Goal: Information Seeking & Learning: Learn about a topic

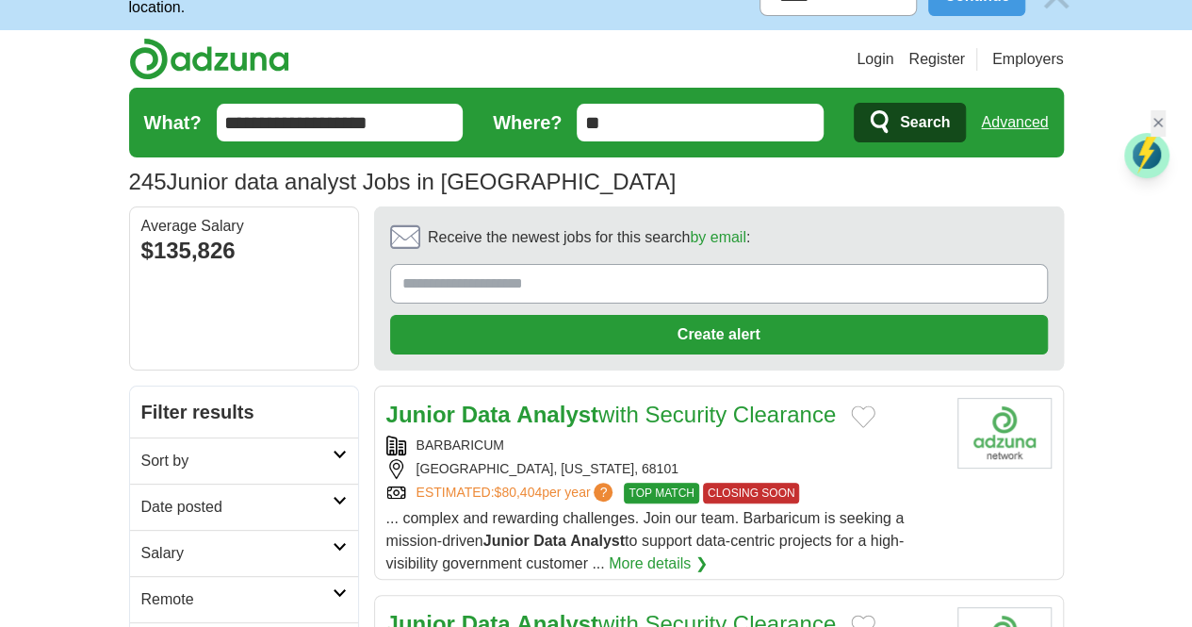
scroll to position [94, 0]
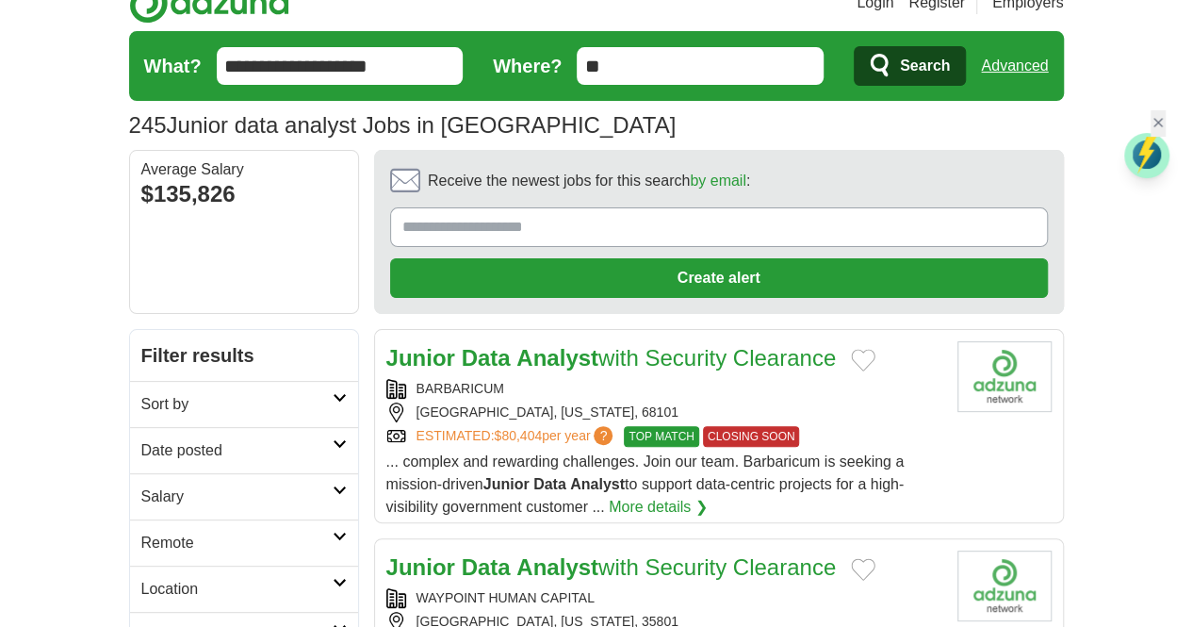
click at [288, 427] on link "Date posted" at bounding box center [244, 450] width 228 height 46
click at [141, 484] on link "Last 24 hours" at bounding box center [243, 495] width 205 height 23
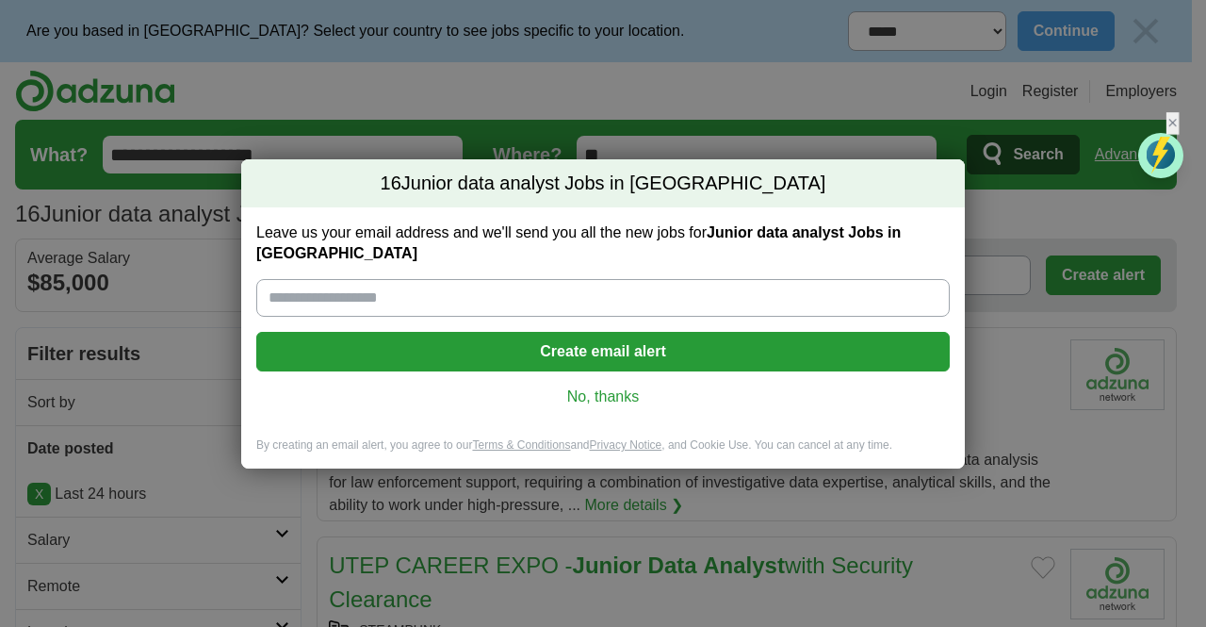
click at [614, 386] on link "No, thanks" at bounding box center [602, 396] width 663 height 21
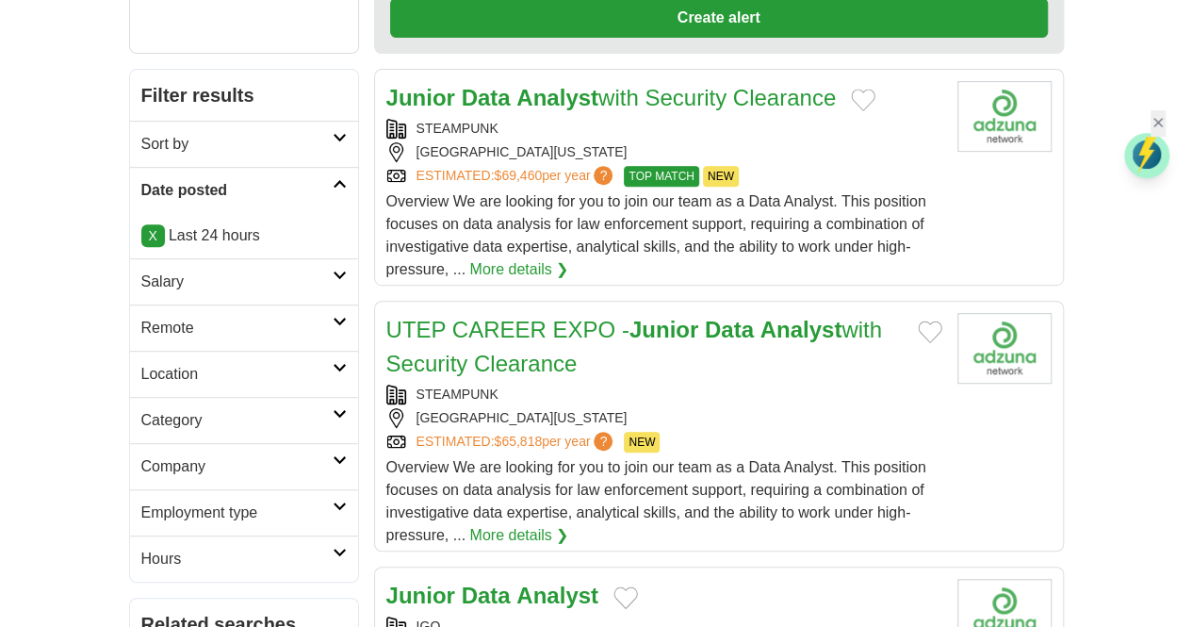
scroll to position [471, 0]
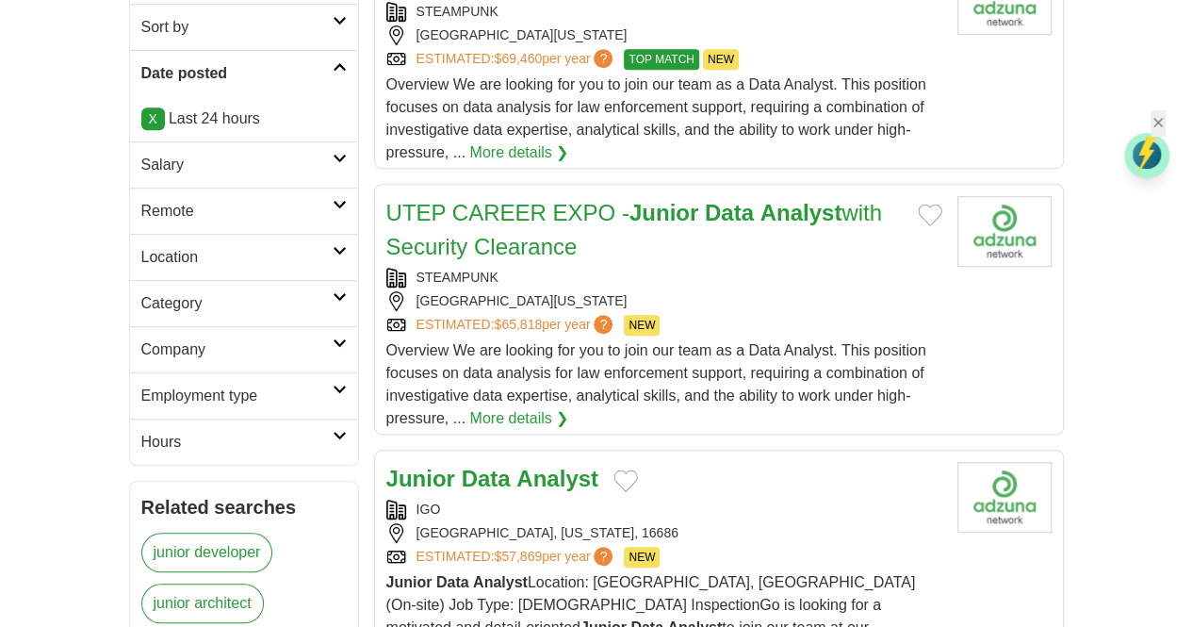
click at [425, 462] on h2 "Junior Data Analyst" at bounding box center [492, 479] width 212 height 34
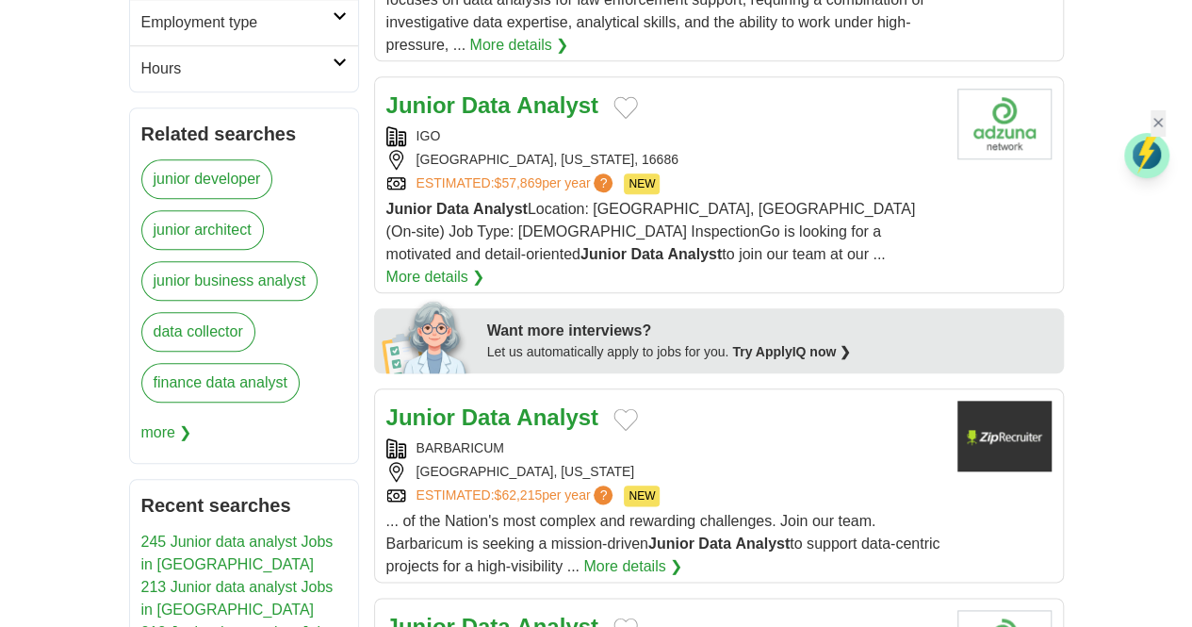
scroll to position [848, 0]
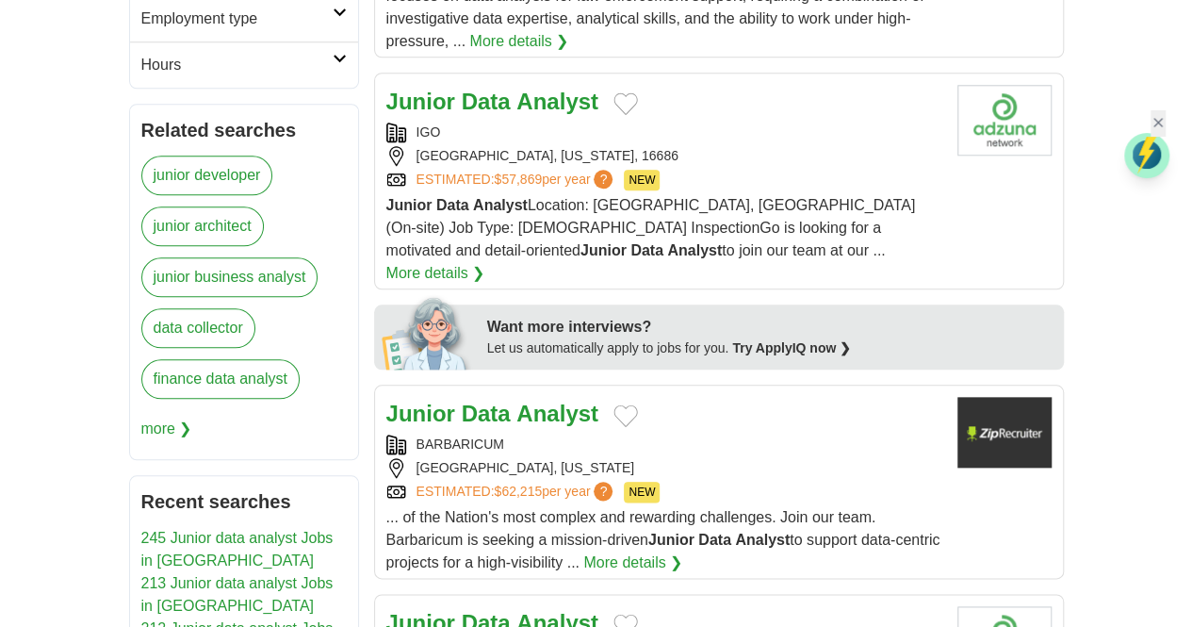
click at [525, 401] on strong "Analyst" at bounding box center [557, 413] width 82 height 25
click at [516, 610] on strong "Analyst" at bounding box center [557, 622] width 82 height 25
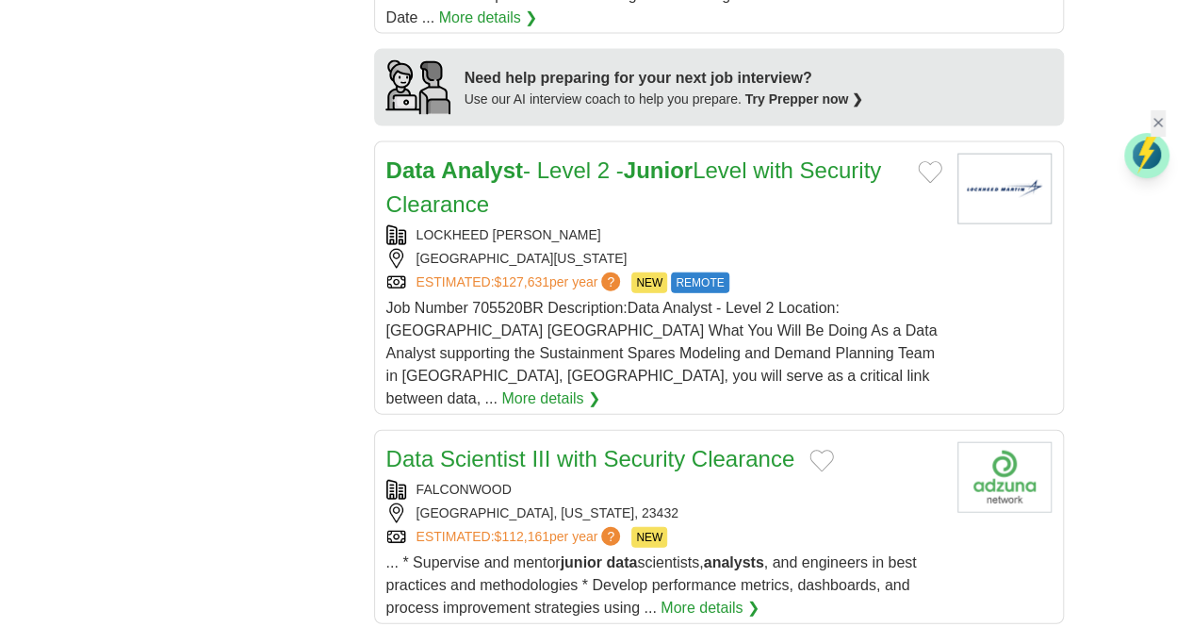
scroll to position [2073, 0]
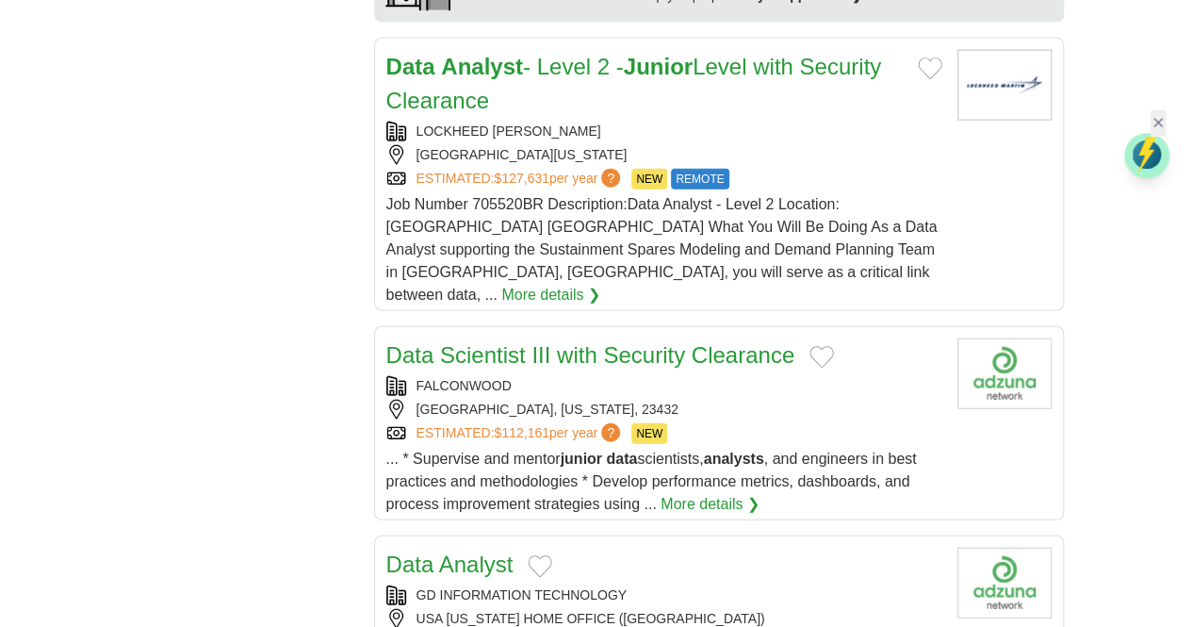
click at [413, 585] on div "GD INFORMATION TECHNOLOGY" at bounding box center [664, 595] width 556 height 20
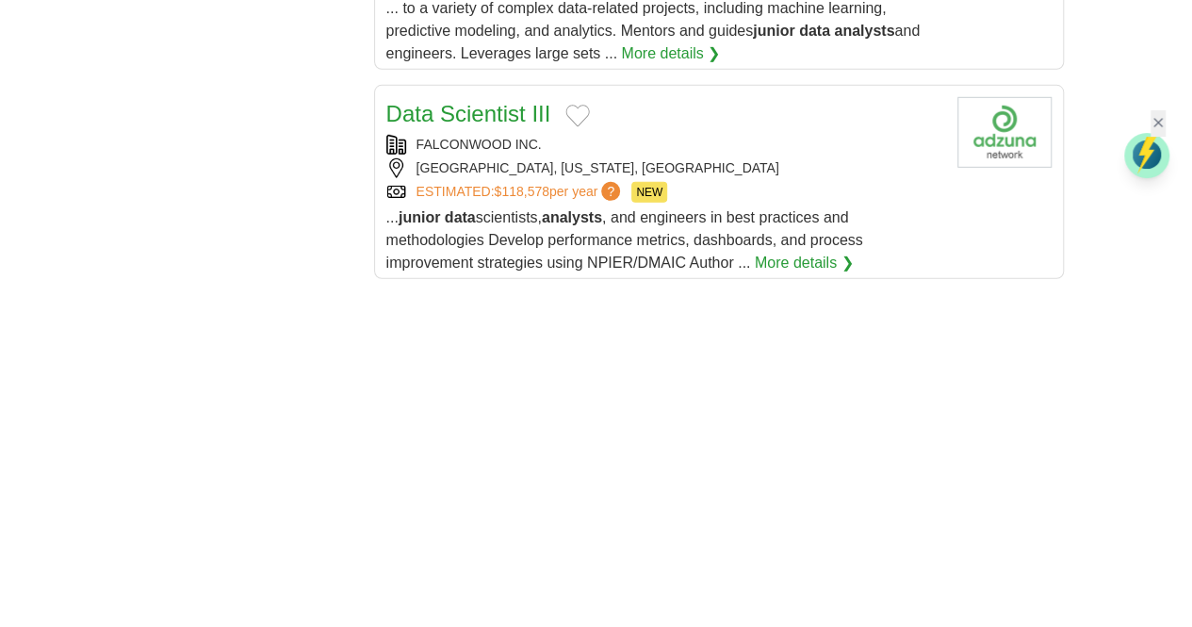
scroll to position [3016, 0]
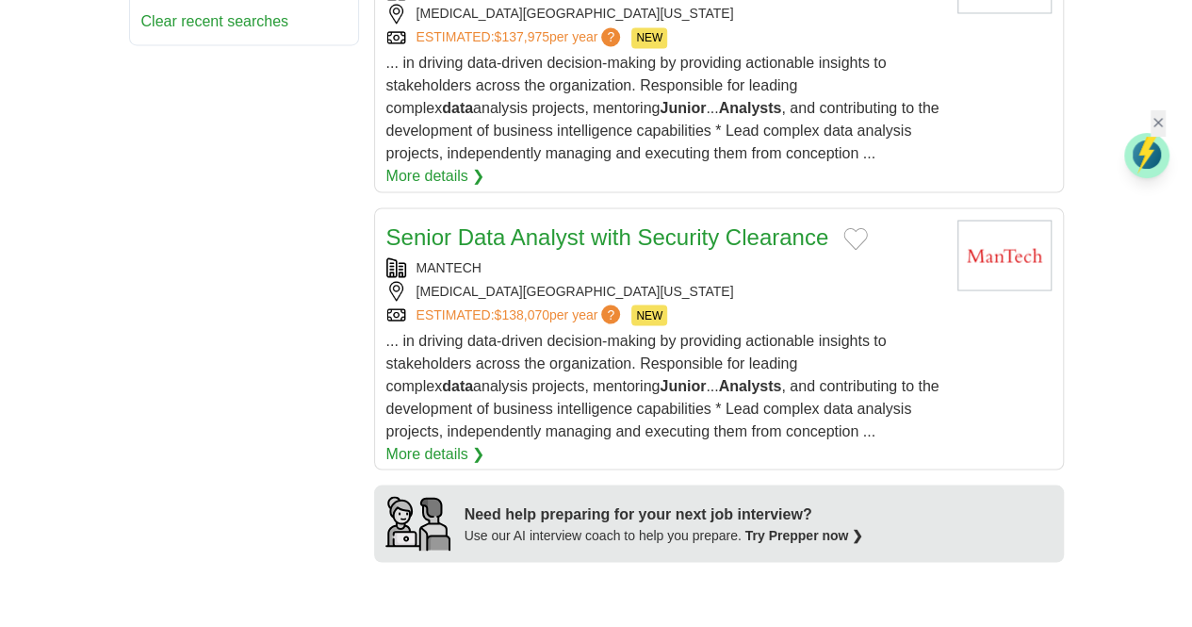
scroll to position [1791, 0]
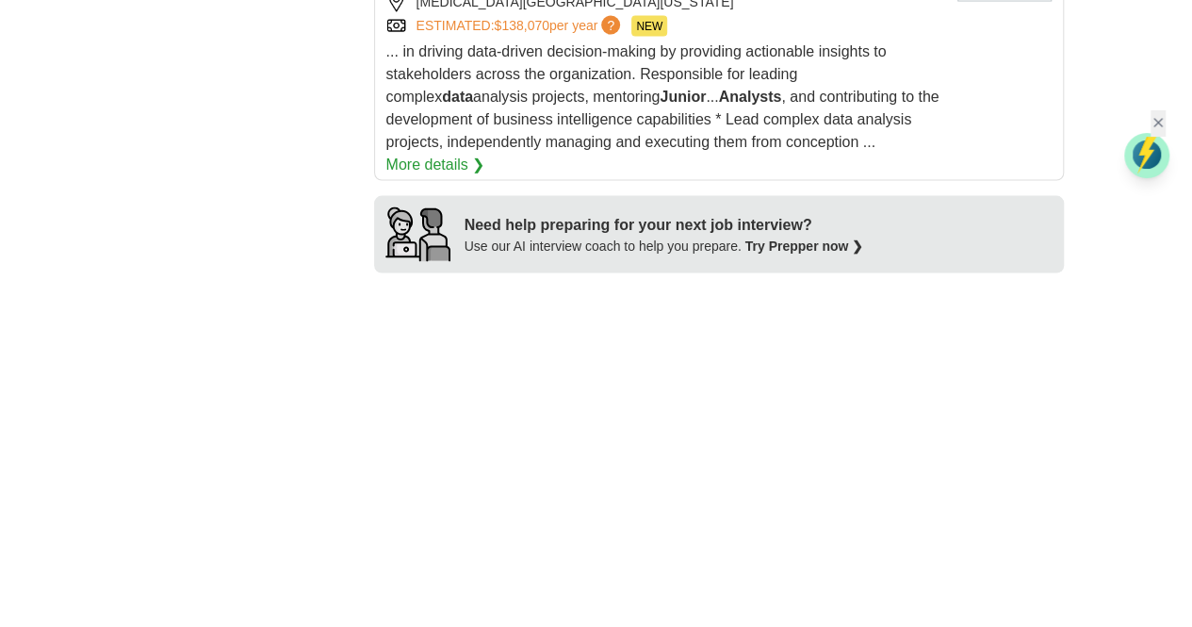
scroll to position [2268, 0]
